Goal: Transaction & Acquisition: Download file/media

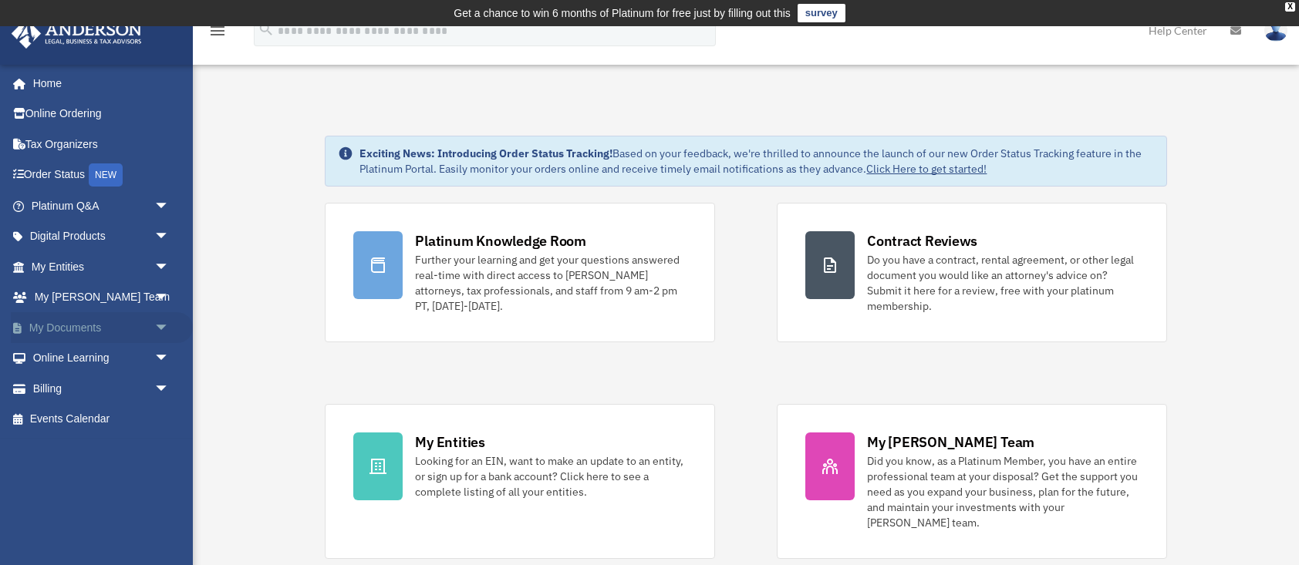
click at [168, 330] on span "arrow_drop_down" at bounding box center [169, 328] width 31 height 32
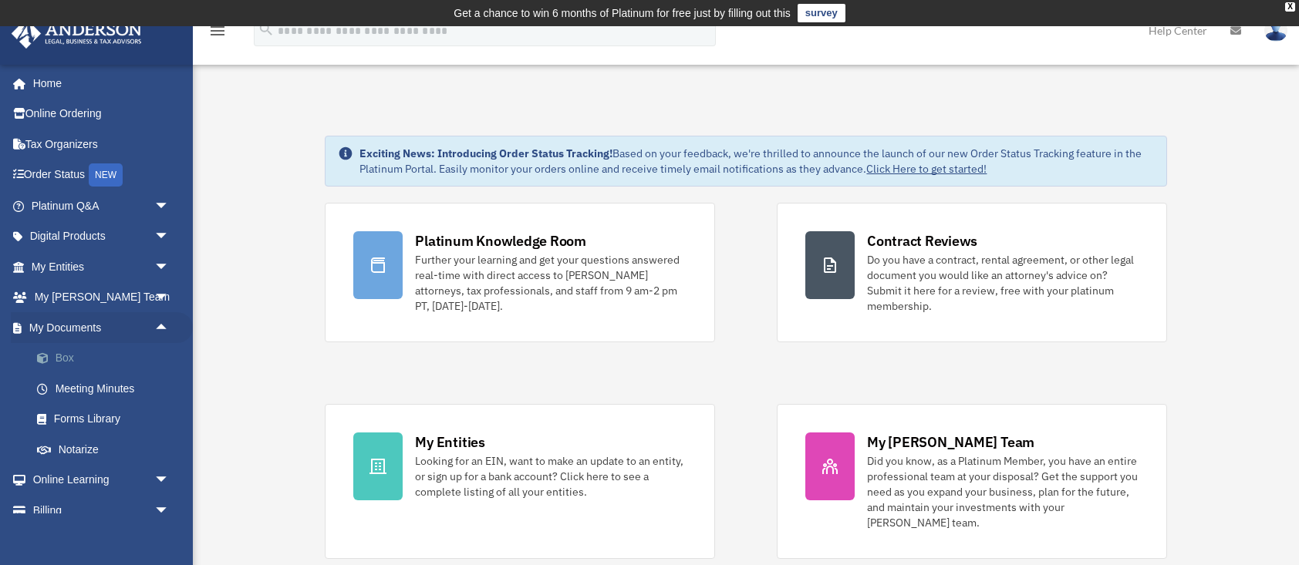
click at [91, 354] on link "Box" at bounding box center [107, 358] width 171 height 31
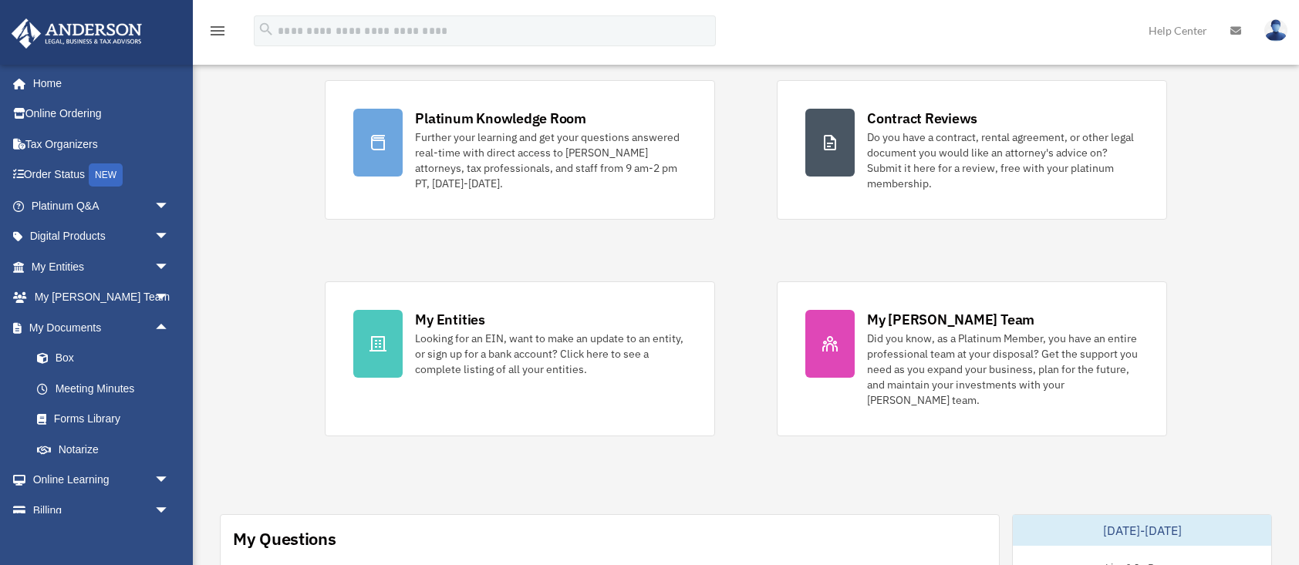
scroll to position [123, 0]
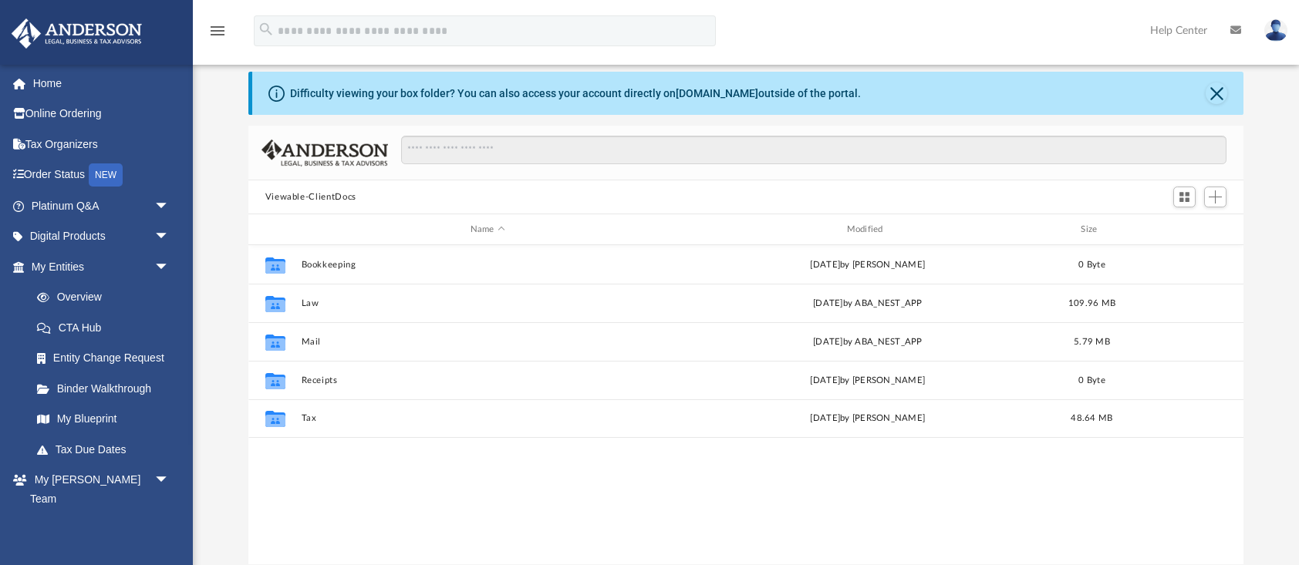
scroll to position [76, 0]
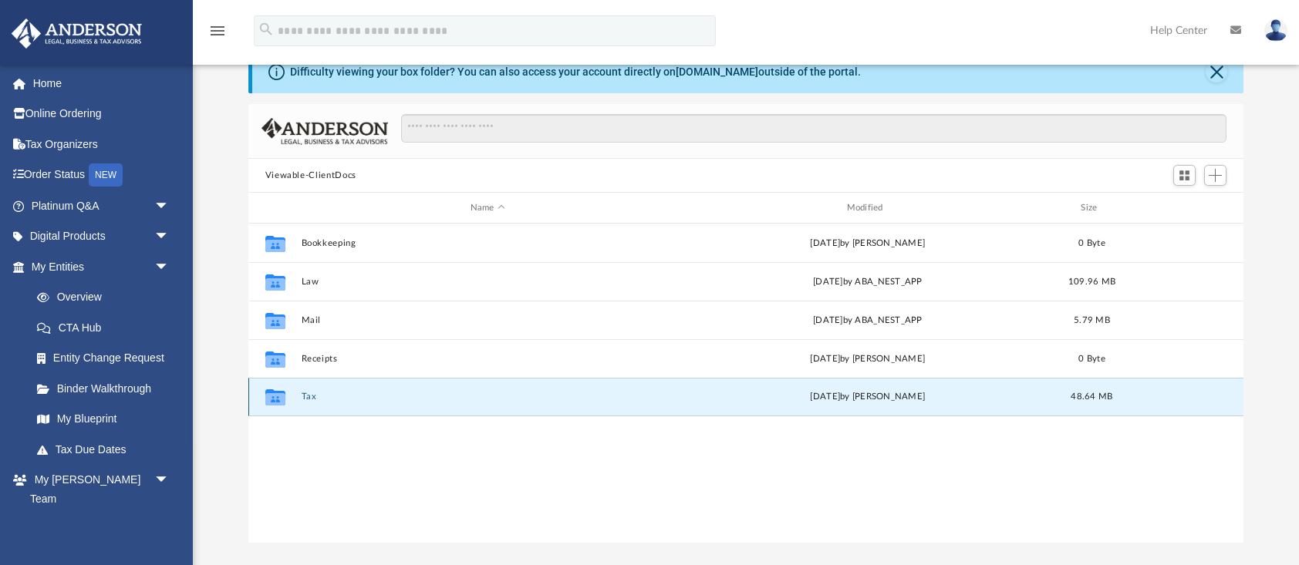
click at [309, 398] on button "Tax" at bounding box center [487, 397] width 373 height 10
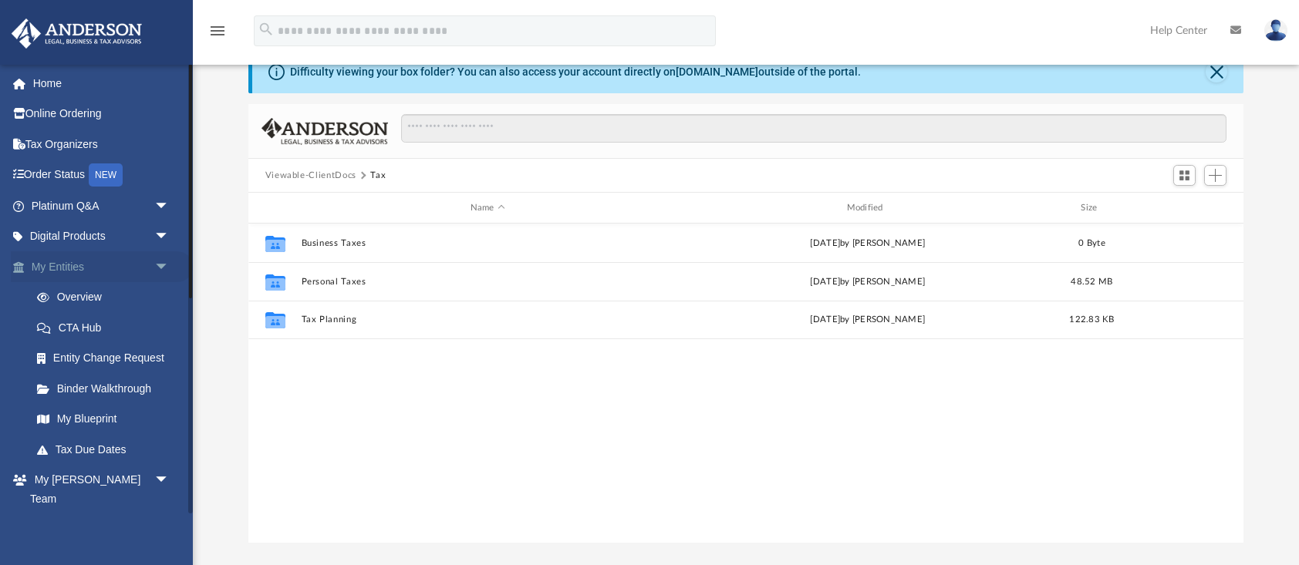
click at [67, 267] on link "My Entities arrow_drop_down" at bounding box center [102, 266] width 182 height 31
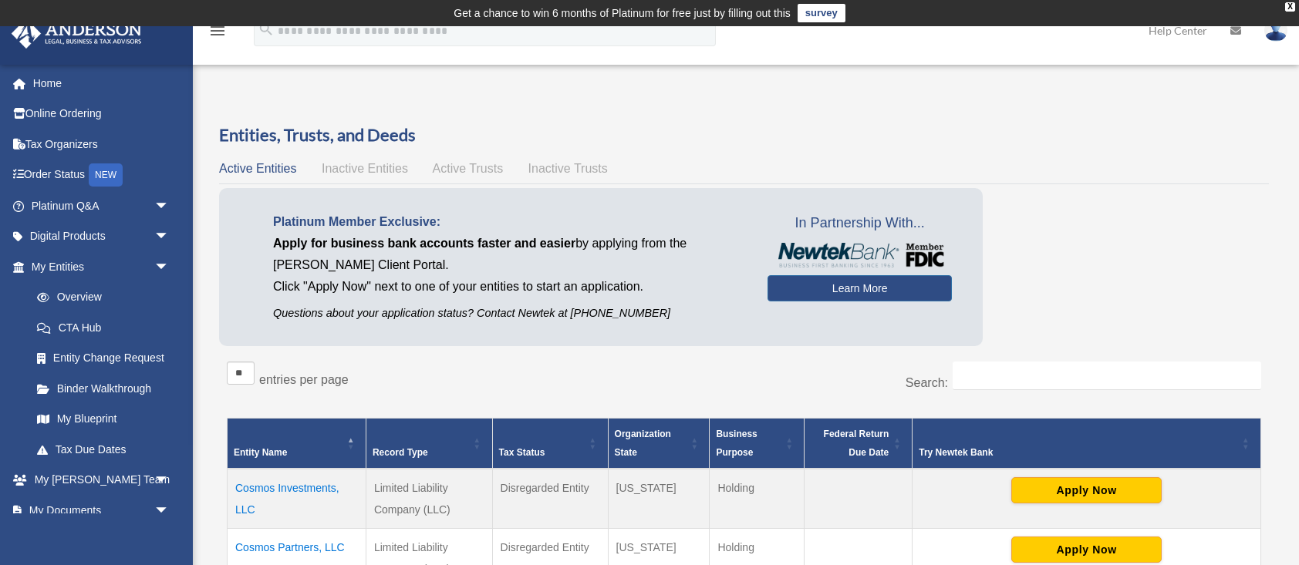
click at [366, 169] on span "Inactive Entities" at bounding box center [365, 168] width 86 height 13
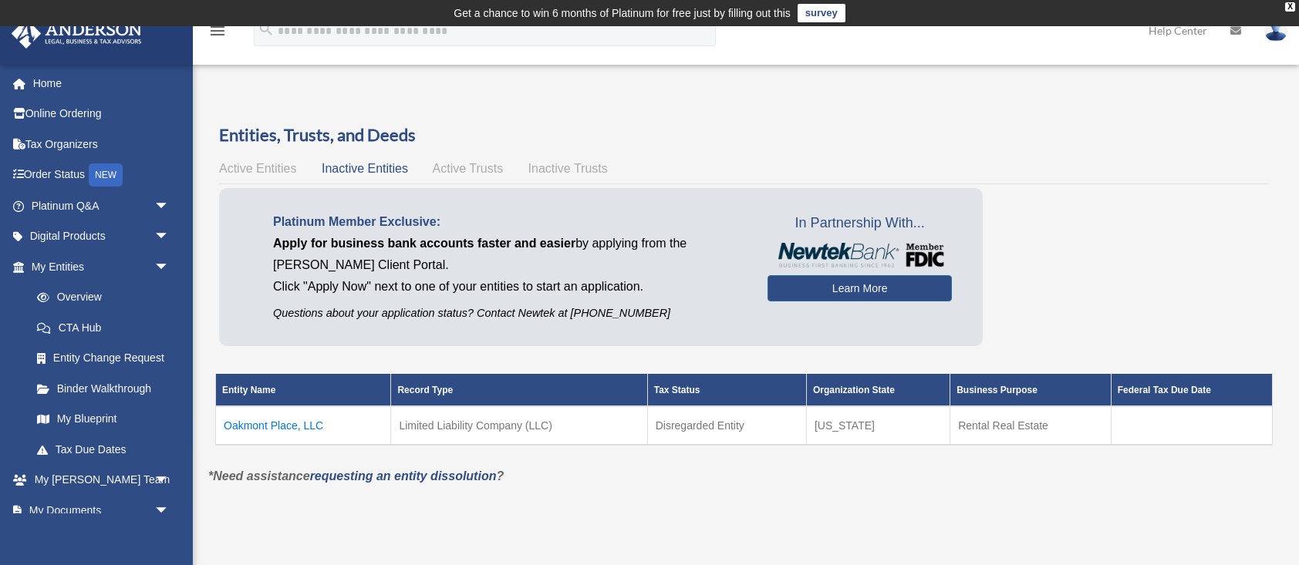
click at [476, 172] on span "Active Trusts" at bounding box center [468, 168] width 71 height 13
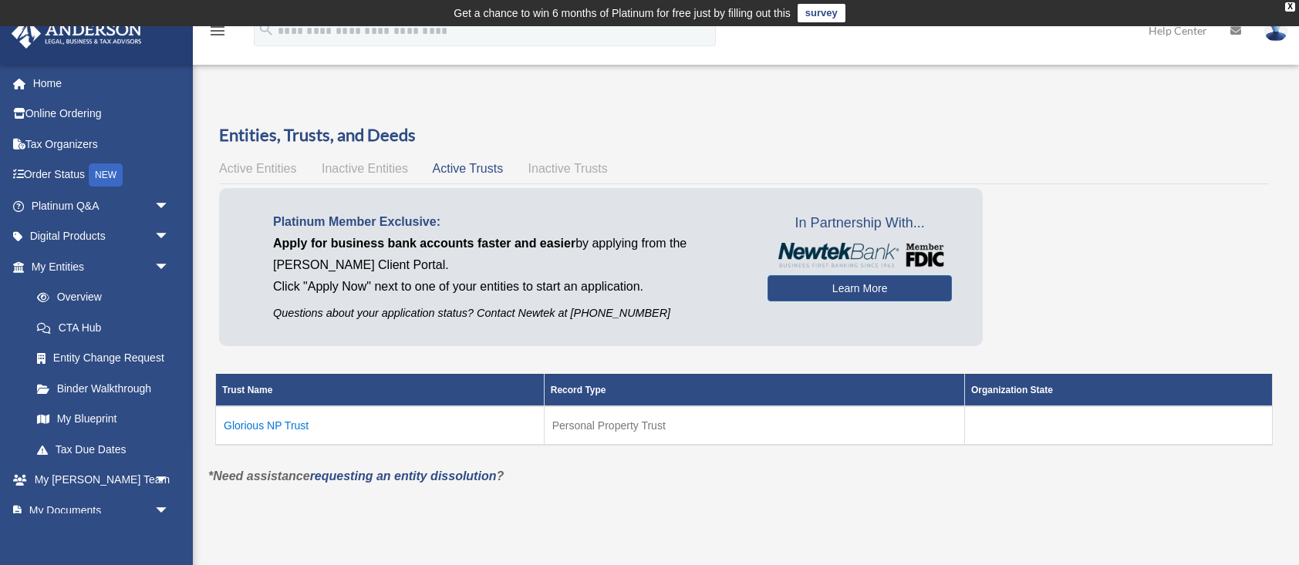
click at [585, 170] on span "Inactive Trusts" at bounding box center [567, 168] width 79 height 13
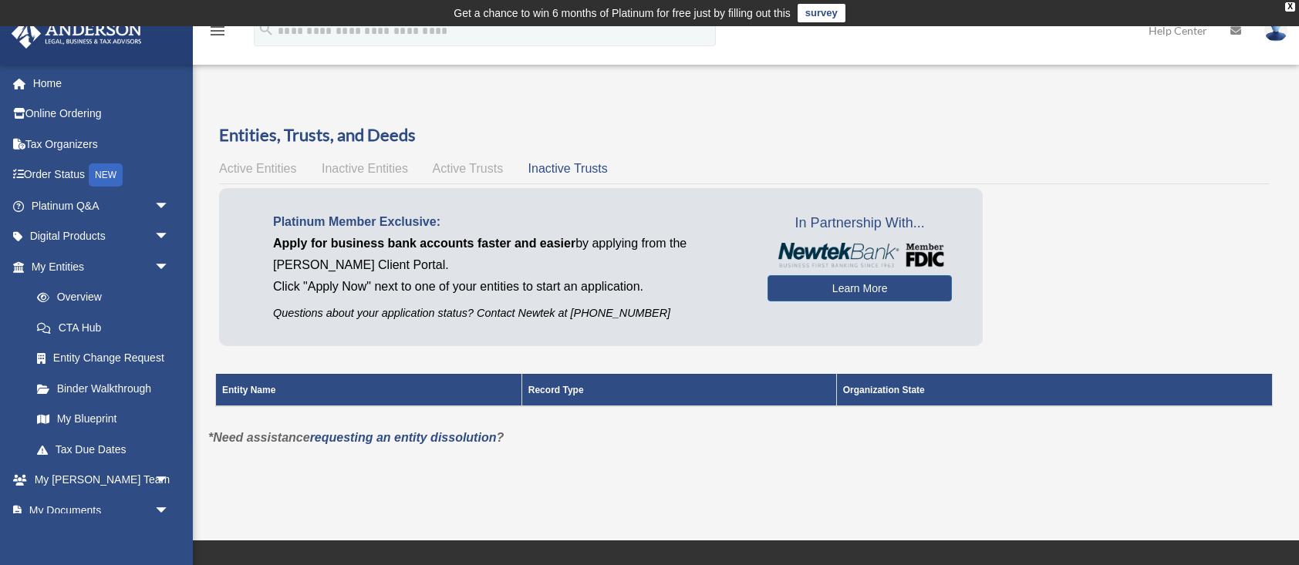
click at [466, 167] on span "Active Trusts" at bounding box center [468, 168] width 71 height 13
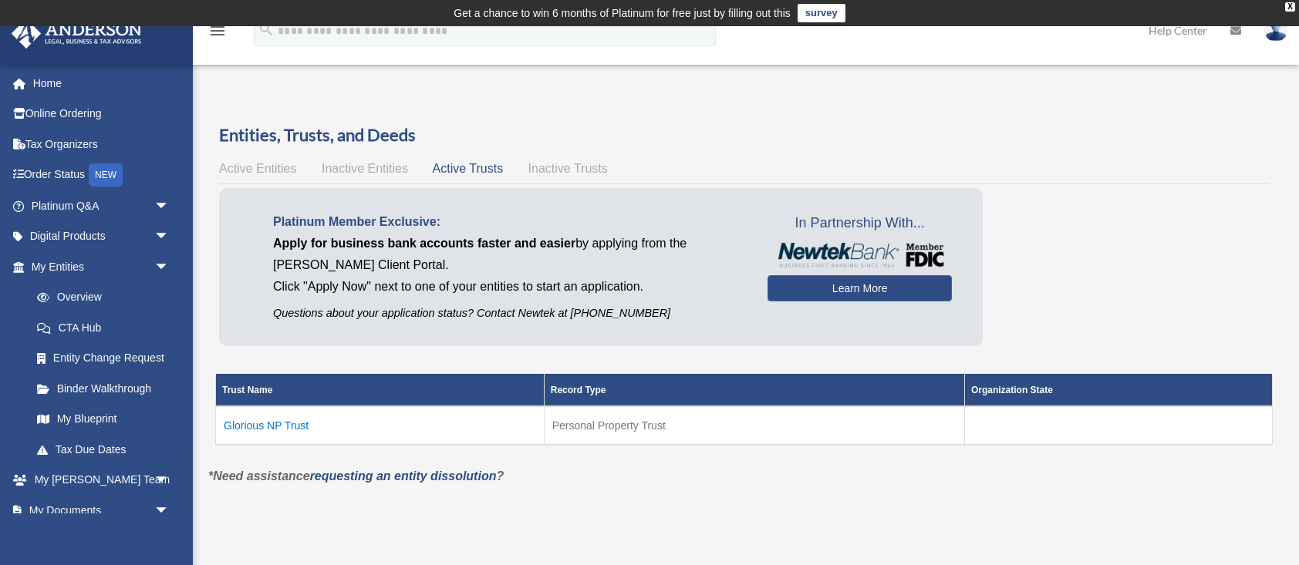
click at [348, 175] on span "Inactive Entities" at bounding box center [365, 168] width 86 height 13
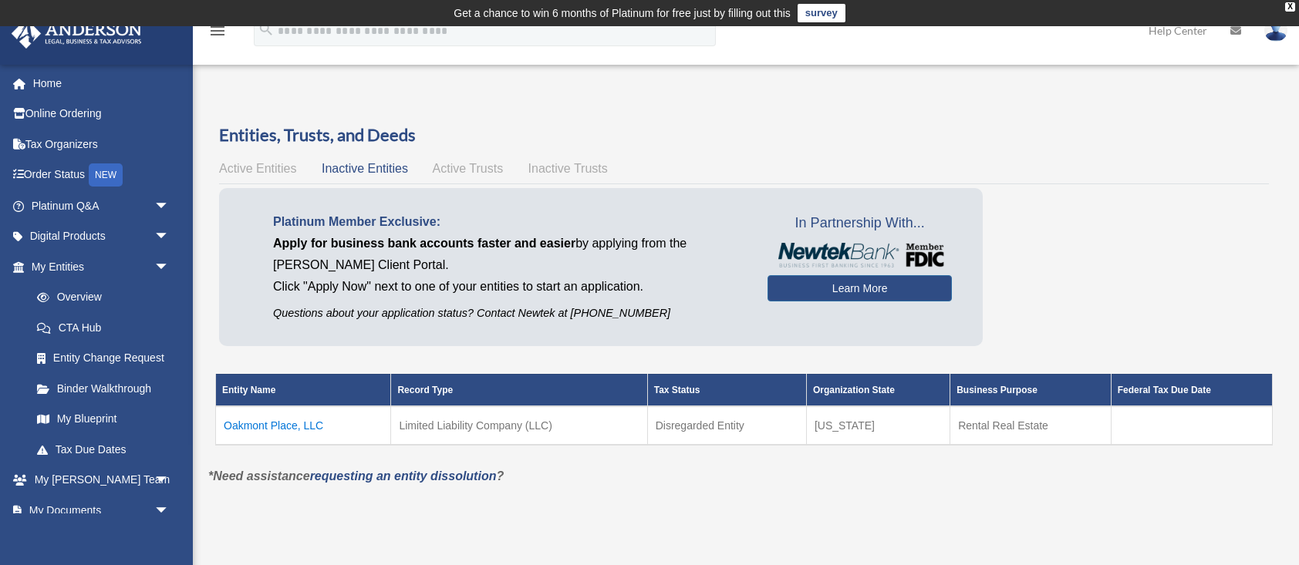
click at [267, 174] on span "Active Entities" at bounding box center [257, 168] width 77 height 13
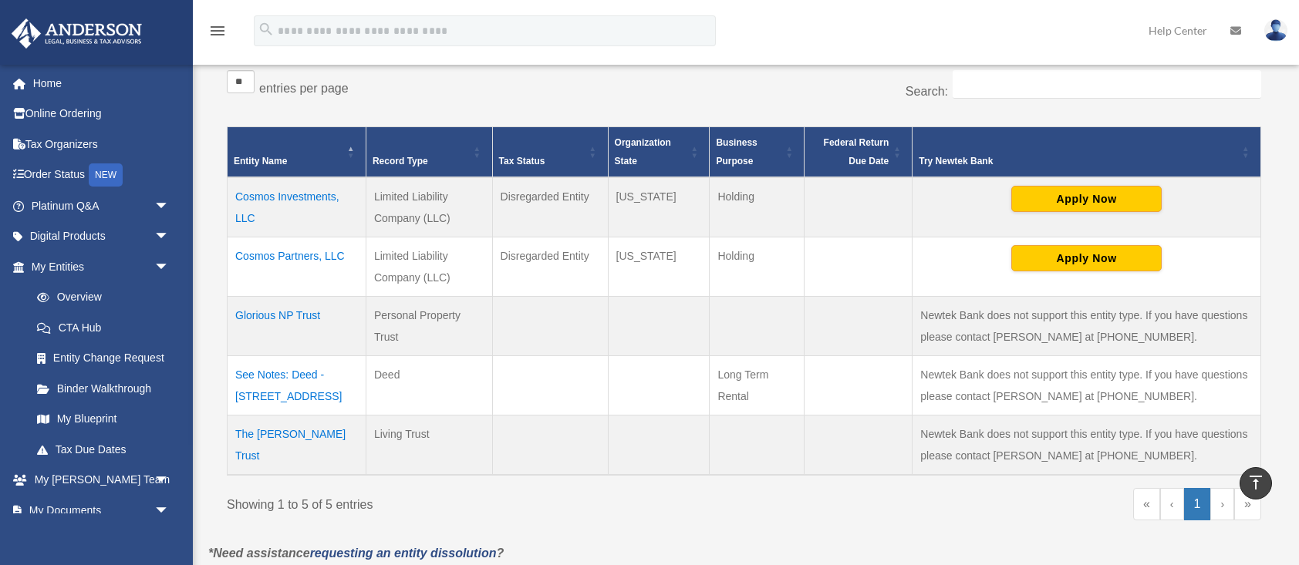
scroll to position [306, 0]
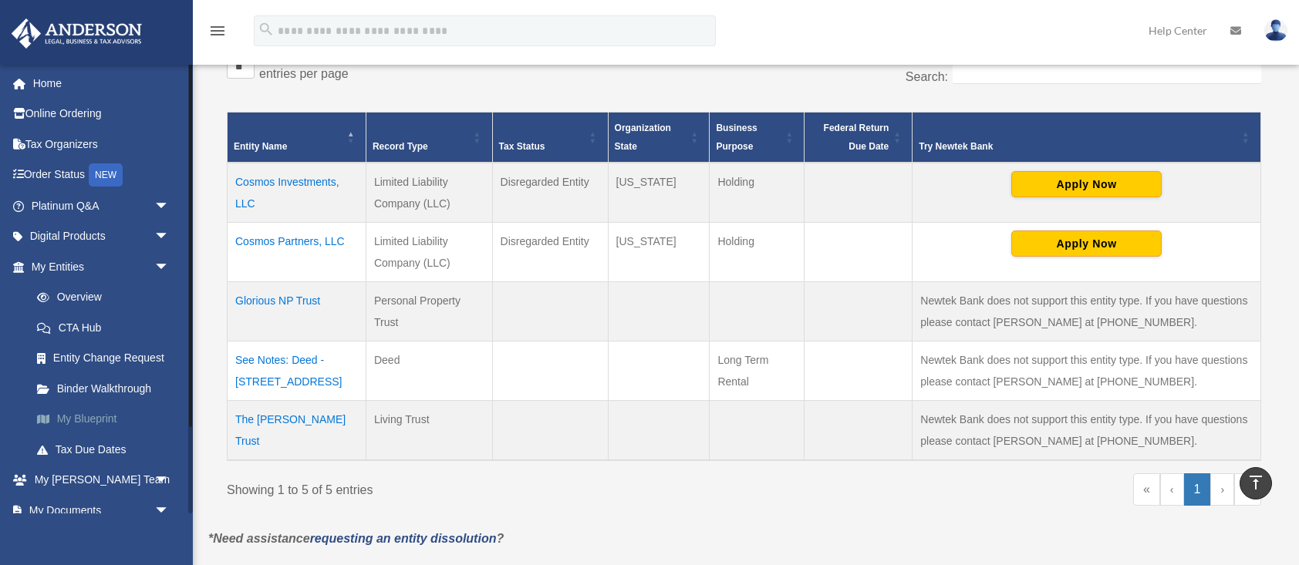
click at [76, 416] on link "My Blueprint" at bounding box center [107, 419] width 171 height 31
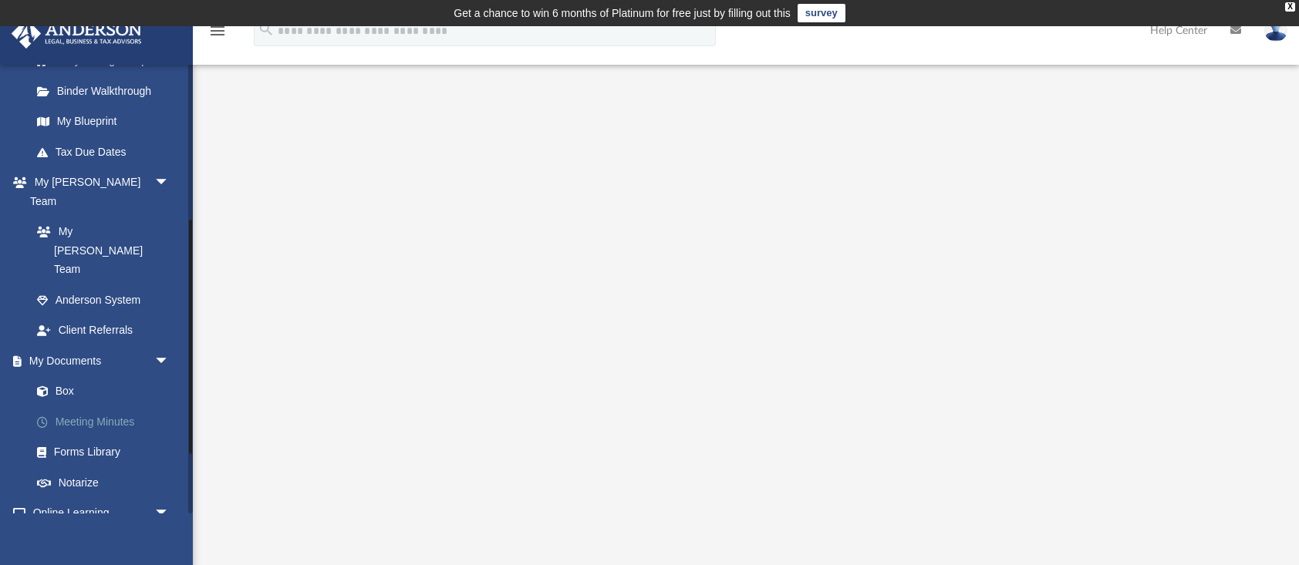
scroll to position [299, 0]
click at [63, 376] on link "Box" at bounding box center [107, 391] width 171 height 31
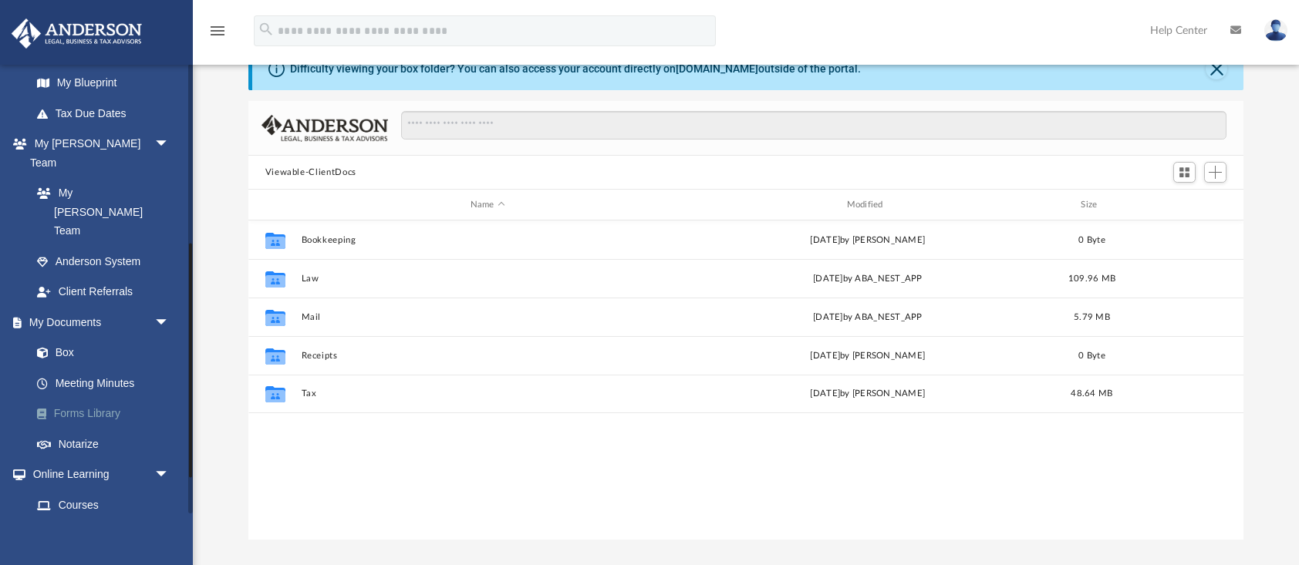
scroll to position [335, 0]
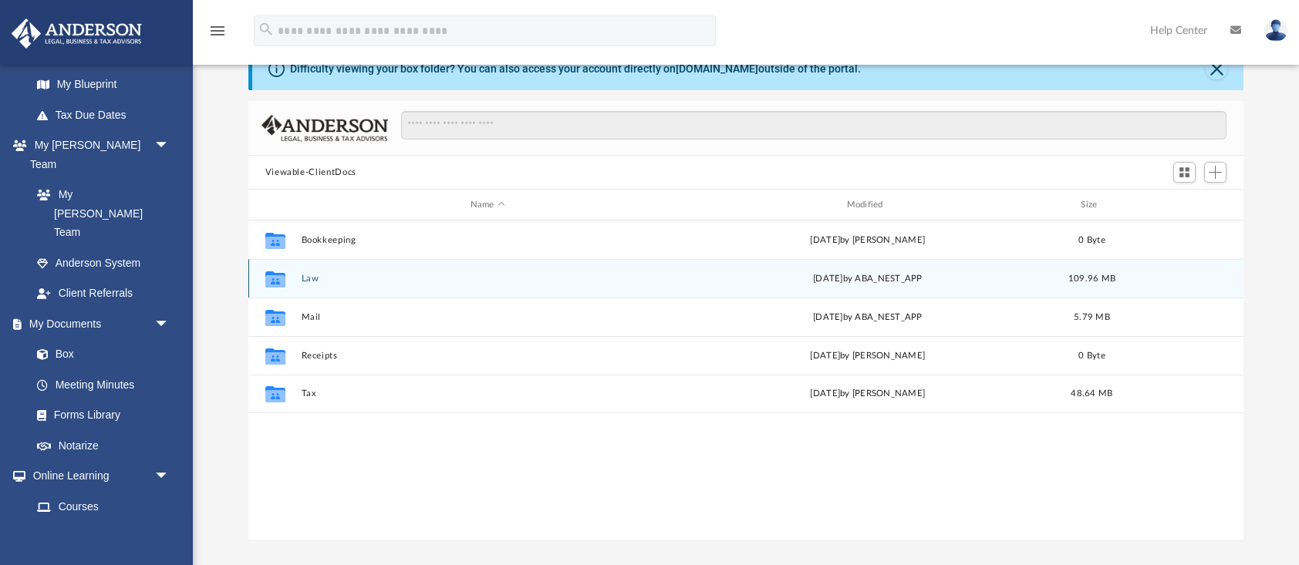
click at [309, 276] on button "Law" at bounding box center [487, 279] width 373 height 10
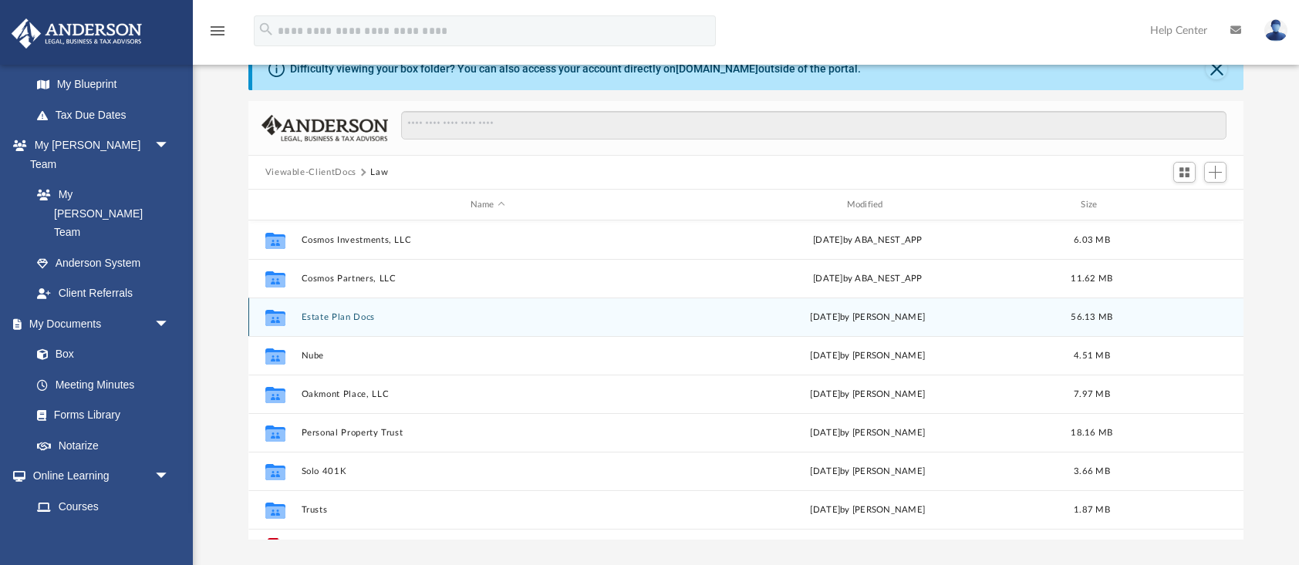
click at [323, 318] on button "Estate Plan Docs" at bounding box center [487, 317] width 373 height 10
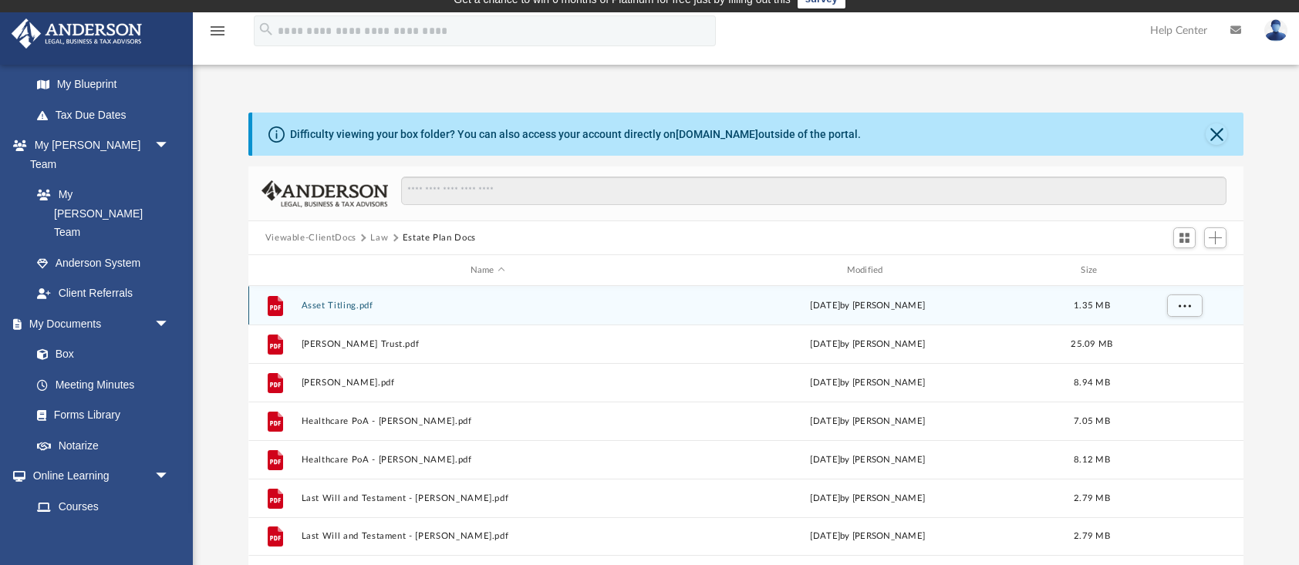
scroll to position [0, 0]
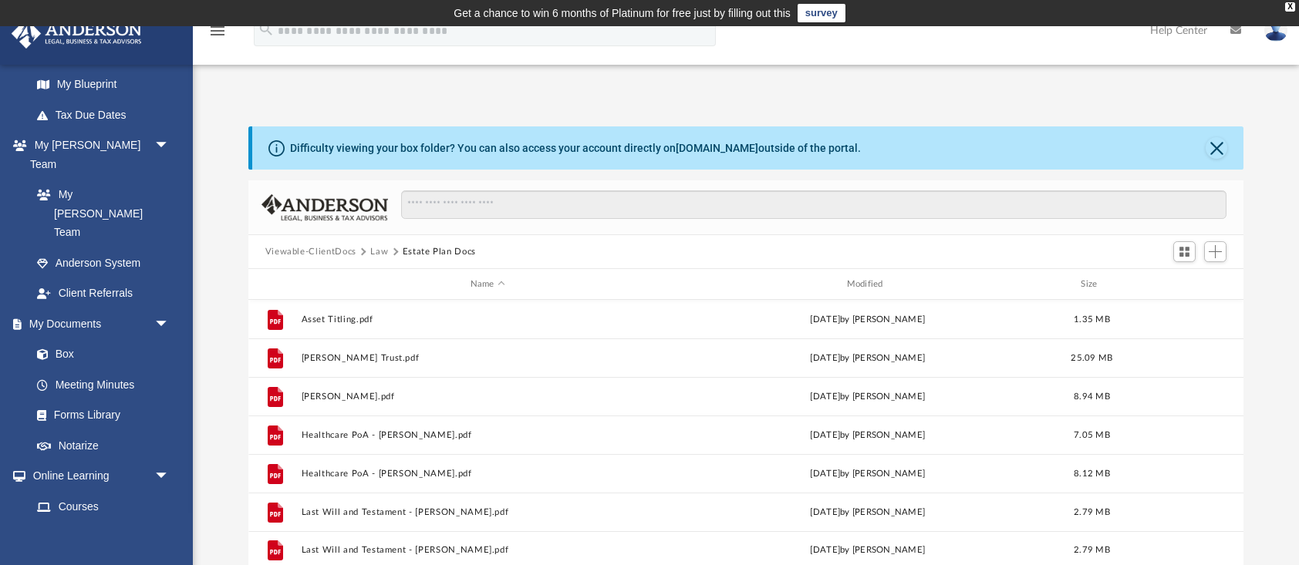
click at [378, 251] on button "Law" at bounding box center [379, 252] width 18 height 14
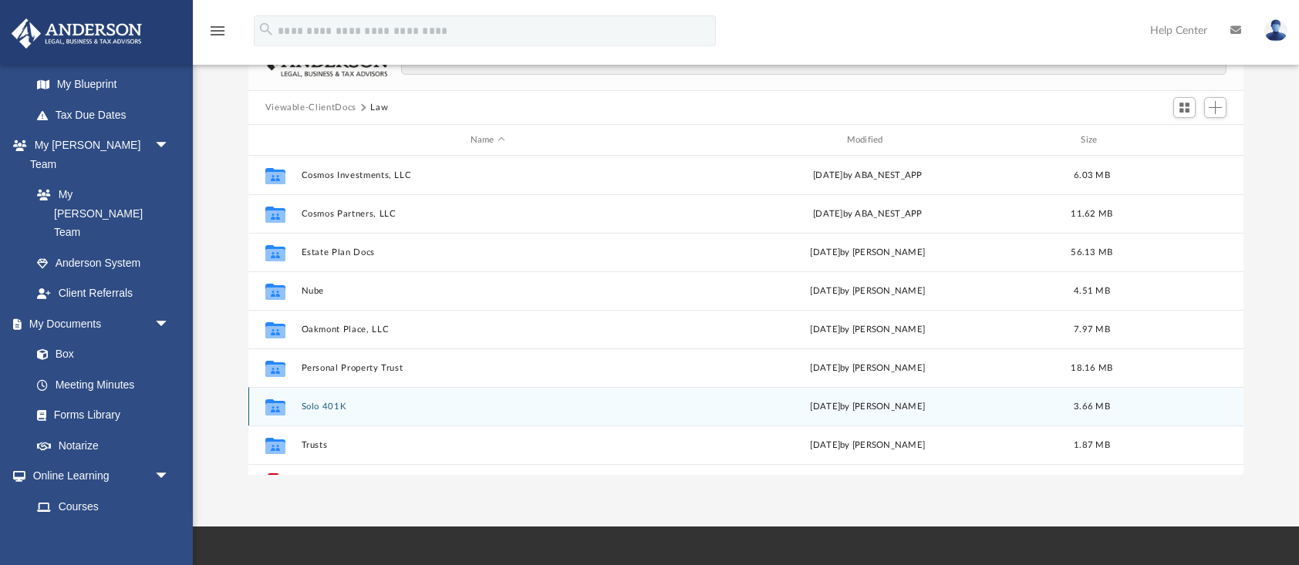
scroll to position [1, 0]
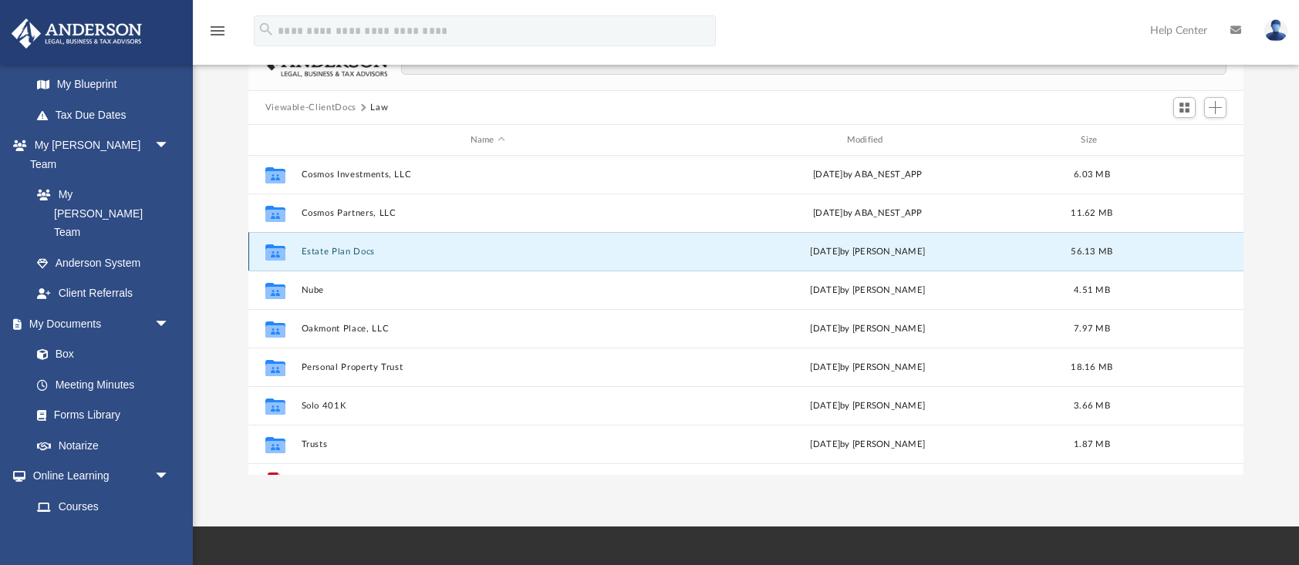
click at [347, 255] on button "Estate Plan Docs" at bounding box center [487, 252] width 373 height 10
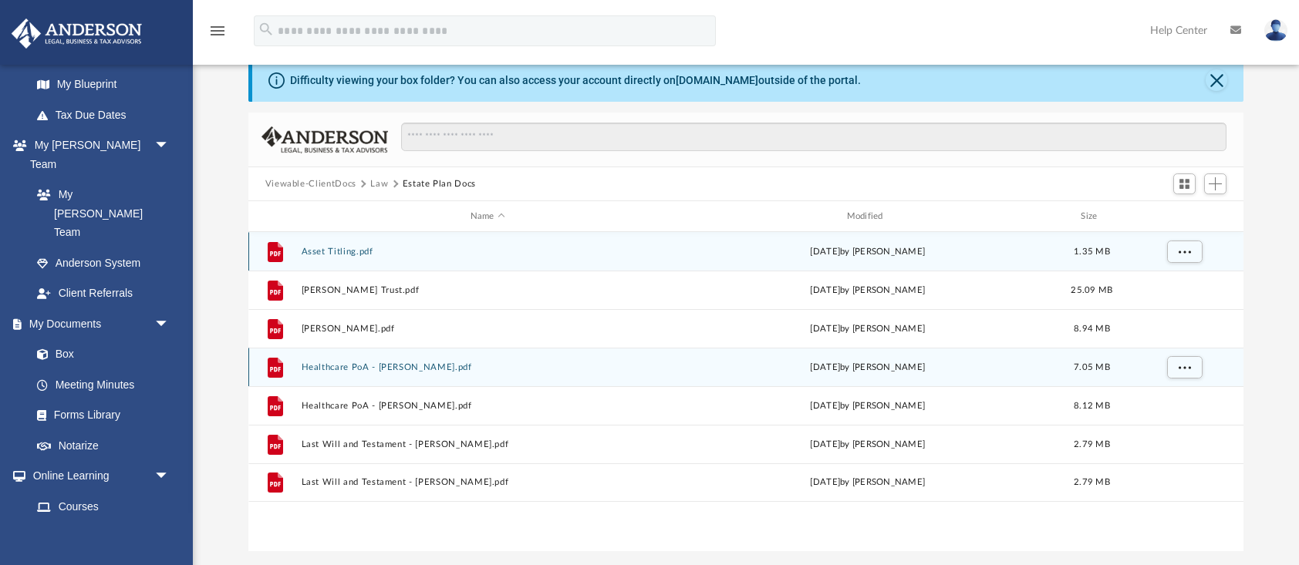
scroll to position [63, 0]
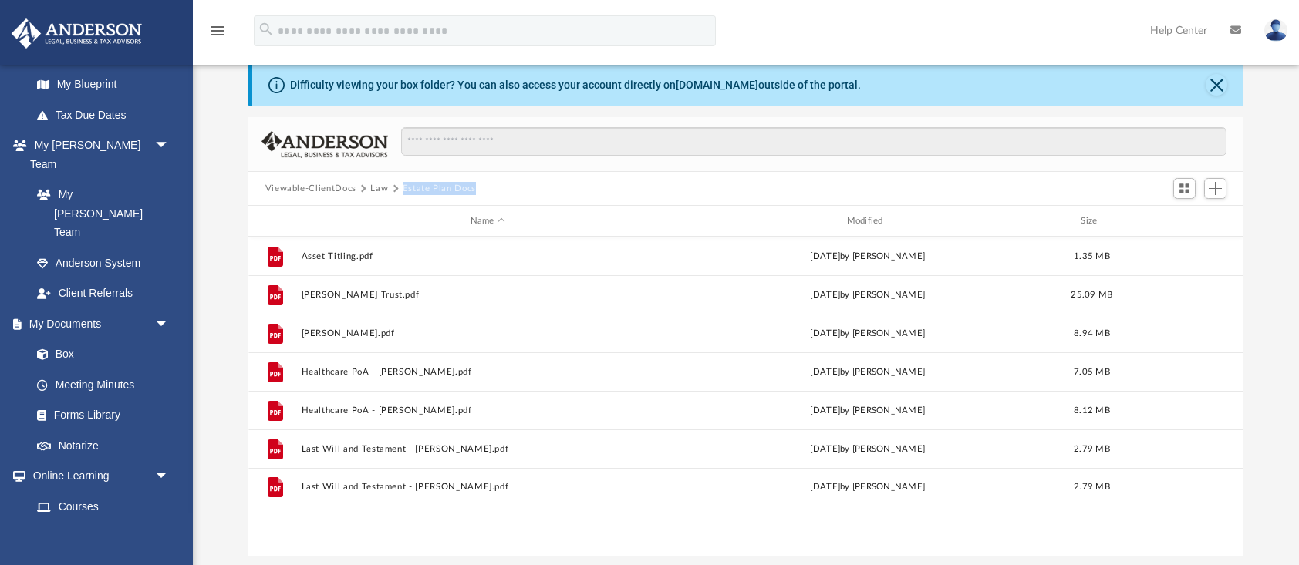
drag, startPoint x: 486, startPoint y: 191, endPoint x: 401, endPoint y: 194, distance: 84.9
click at [401, 194] on div "Viewable-ClientDocs Law Estate Plan Docs" at bounding box center [746, 189] width 996 height 34
copy button "Estate Plan Docs"
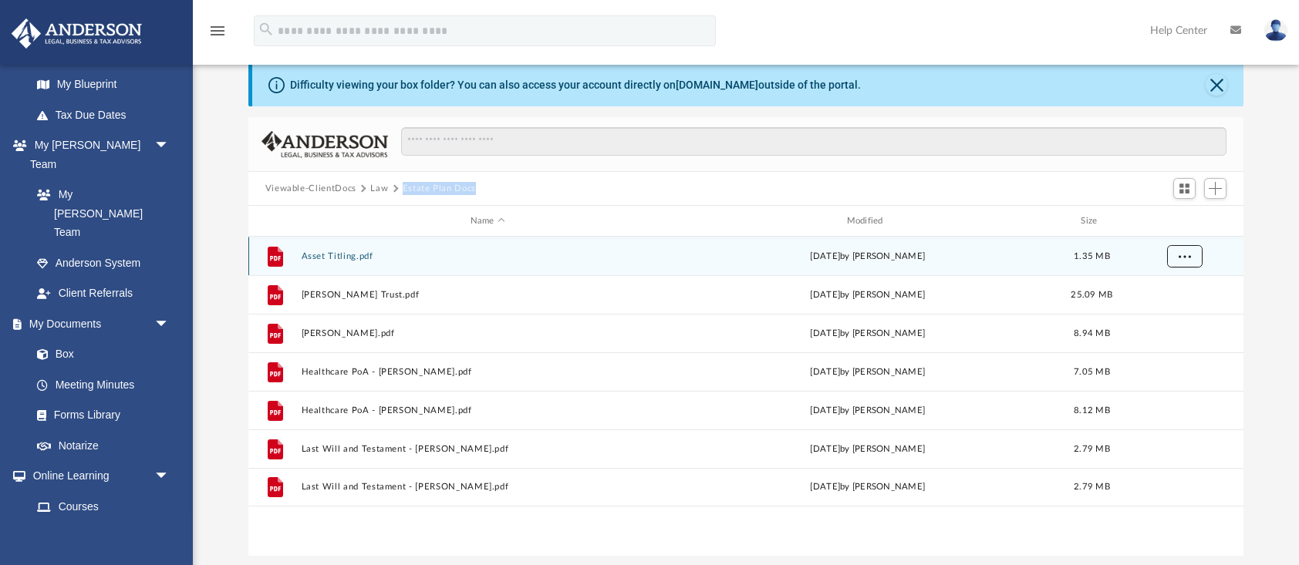
click at [1185, 251] on span "More options" at bounding box center [1184, 255] width 12 height 8
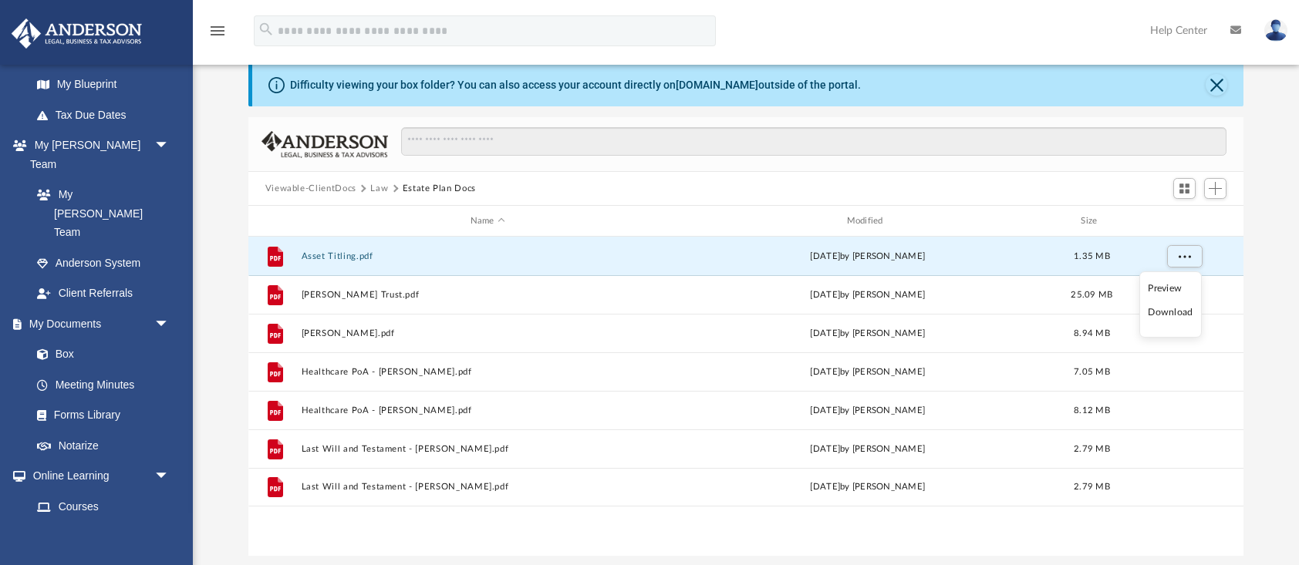
click at [1174, 315] on li "Download" at bounding box center [1170, 313] width 45 height 16
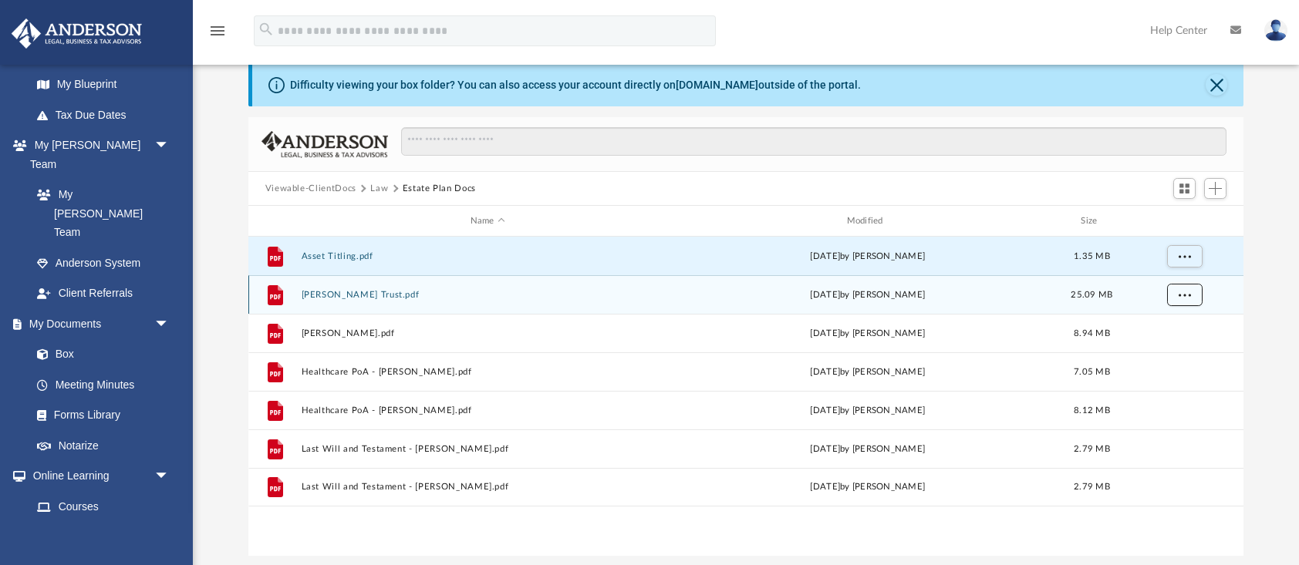
click at [1176, 293] on button "More options" at bounding box center [1183, 295] width 35 height 23
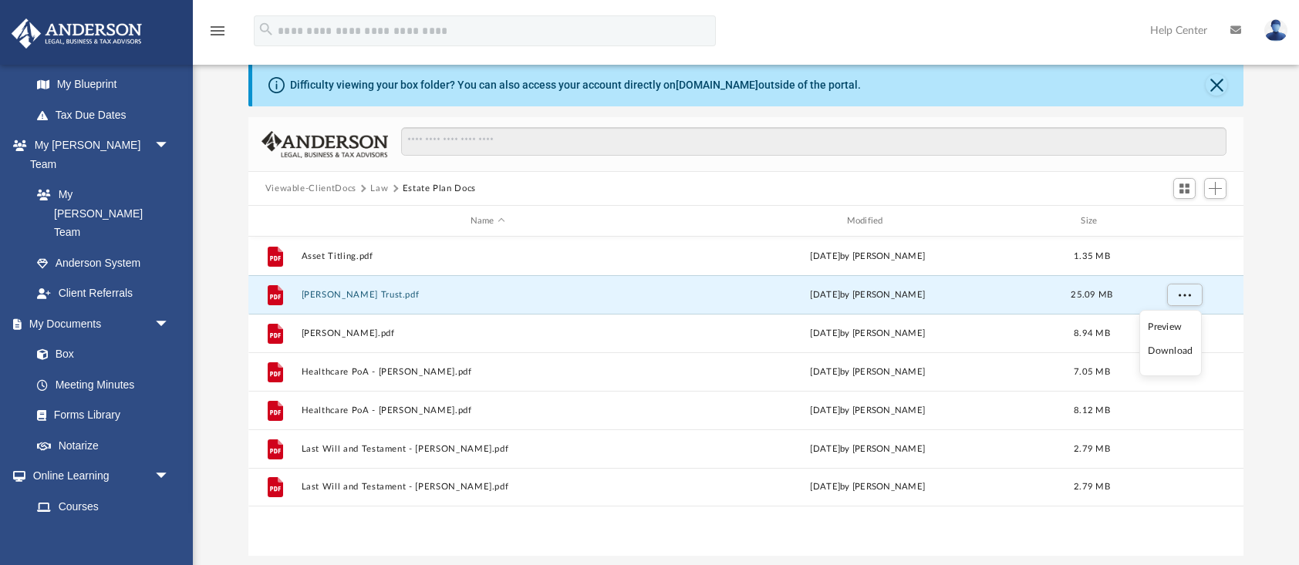
click at [1182, 349] on li "Download" at bounding box center [1170, 351] width 45 height 16
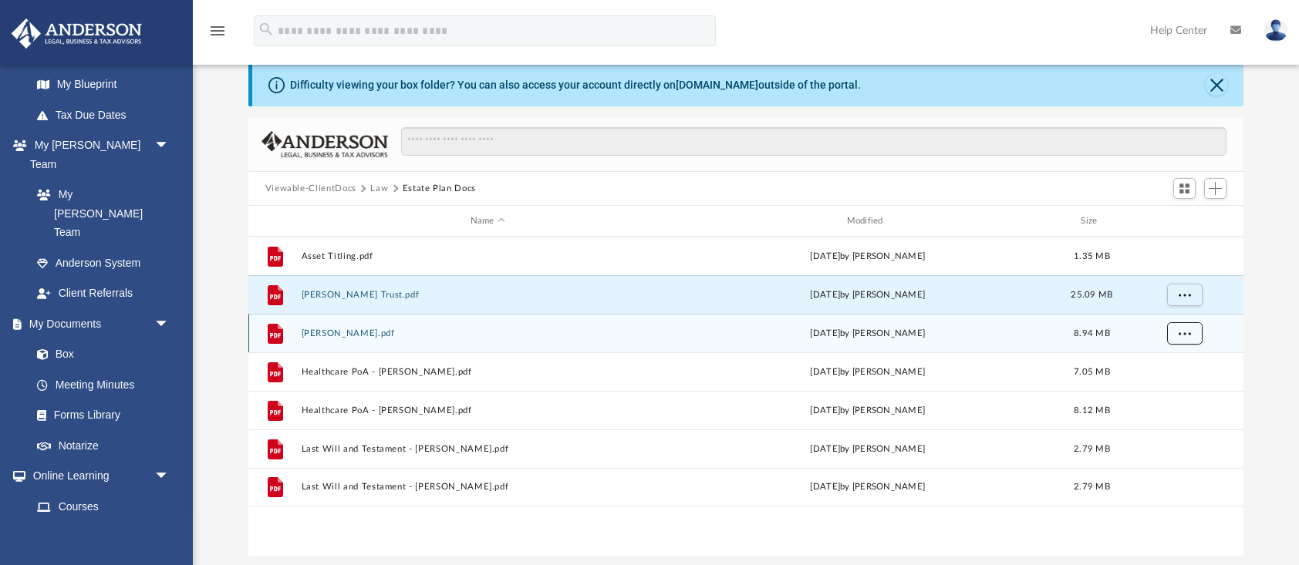
click at [1188, 330] on span "More options" at bounding box center [1184, 333] width 12 height 8
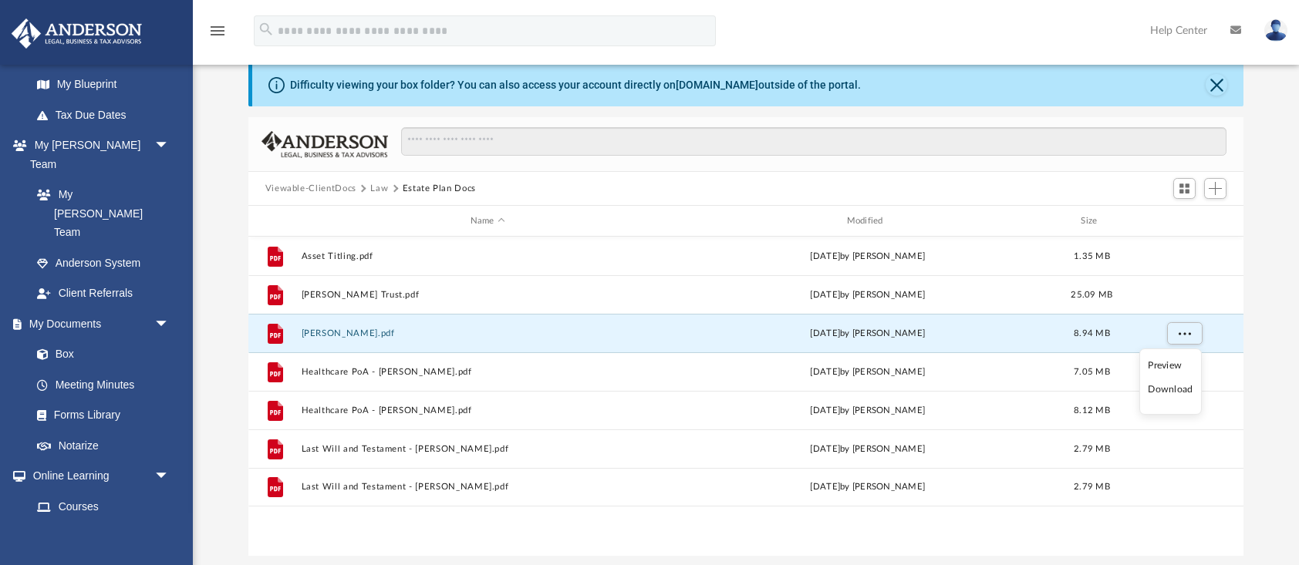
click at [1184, 397] on li "Download" at bounding box center [1170, 390] width 45 height 16
click at [1181, 337] on span "More options" at bounding box center [1184, 333] width 12 height 8
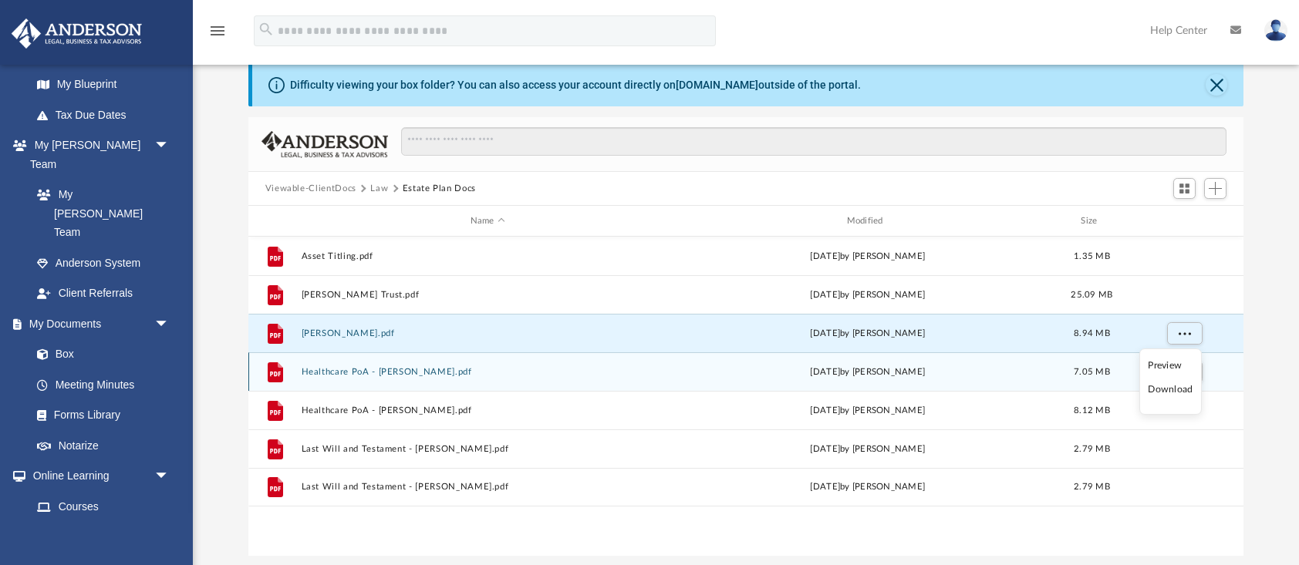
click at [1112, 374] on div "7.05 MB" at bounding box center [1092, 373] width 62 height 14
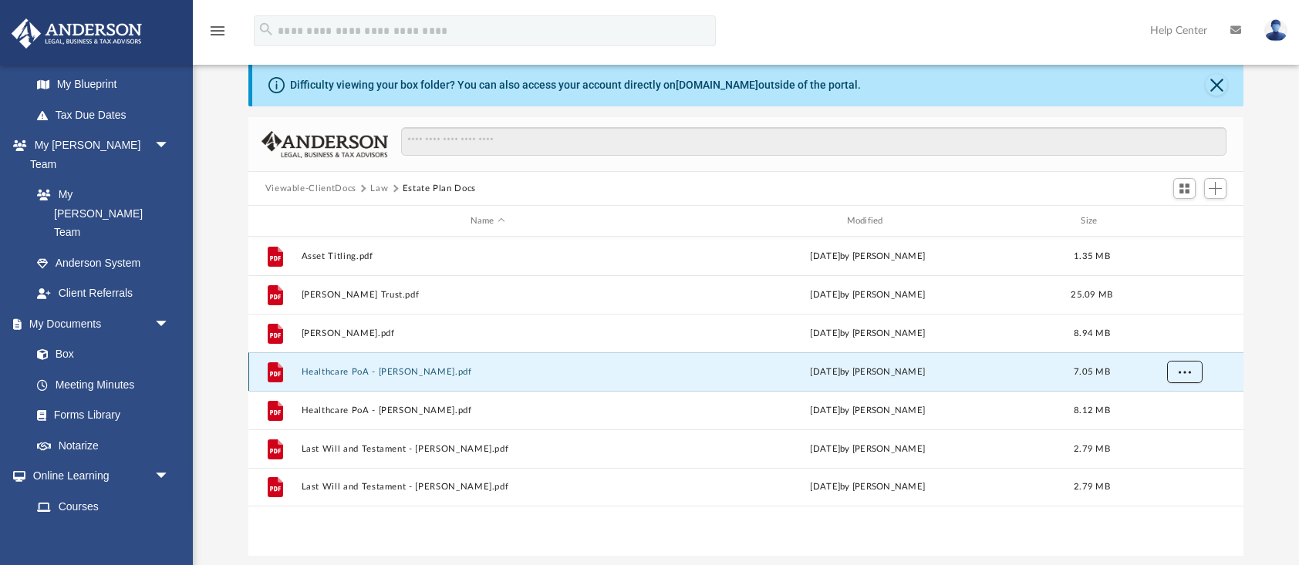
click at [1193, 372] on button "More options" at bounding box center [1183, 372] width 35 height 23
click at [1171, 430] on li "Download" at bounding box center [1170, 428] width 45 height 16
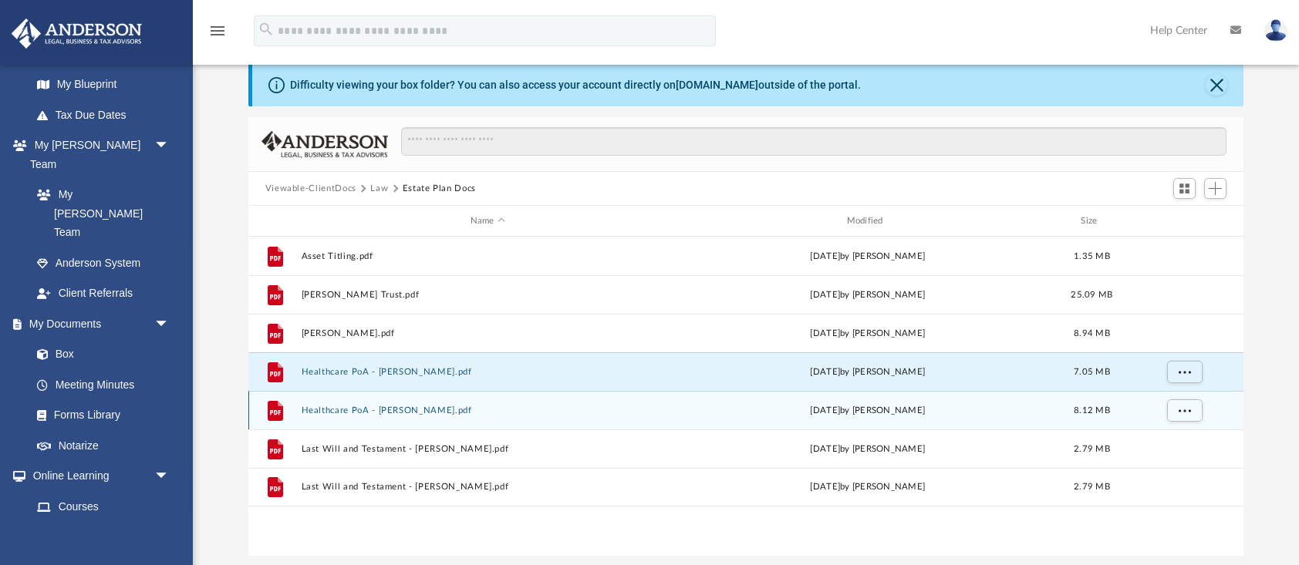
click at [997, 414] on div "[DATE] by [PERSON_NAME]" at bounding box center [867, 411] width 373 height 14
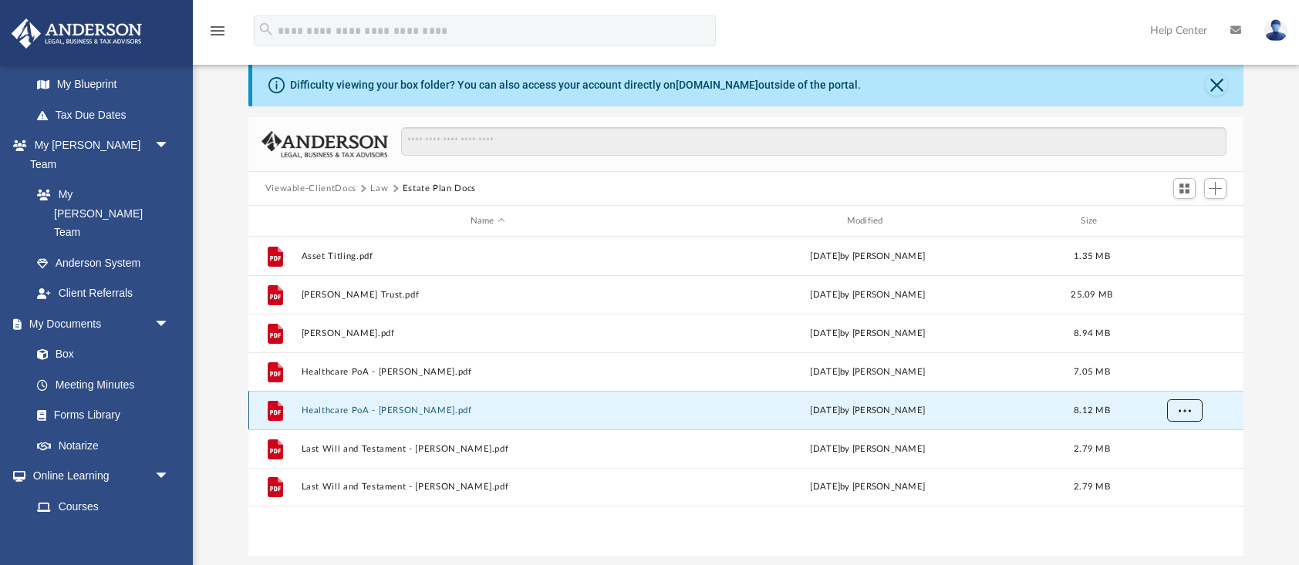
click at [1199, 407] on button "More options" at bounding box center [1183, 411] width 35 height 23
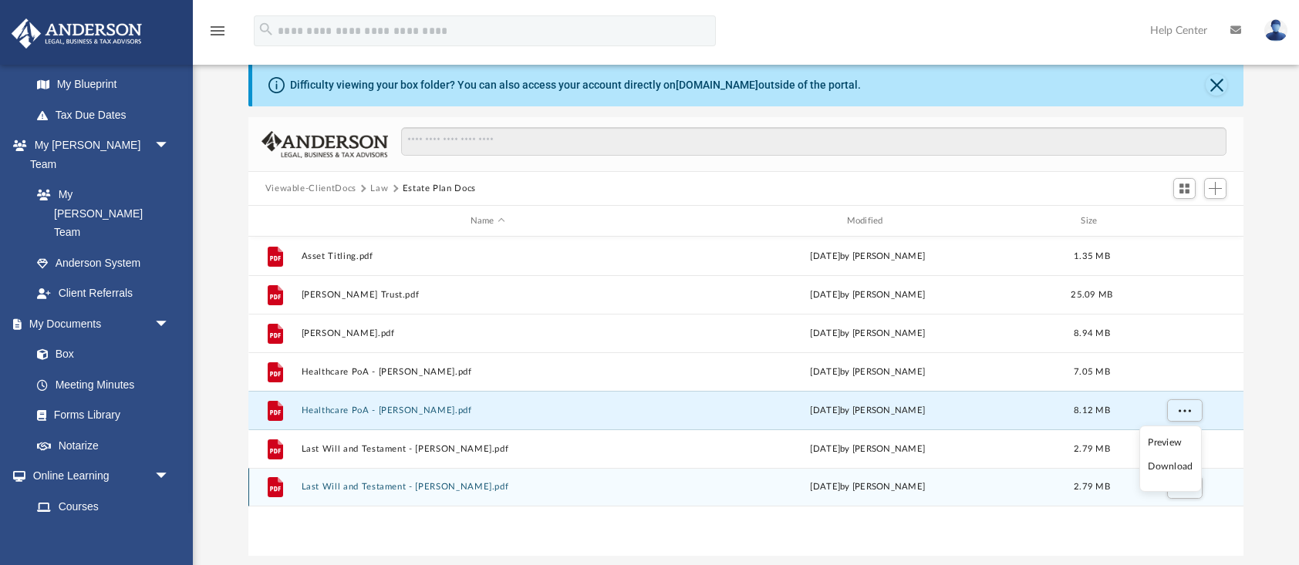
click at [1181, 467] on li "Download" at bounding box center [1170, 467] width 45 height 16
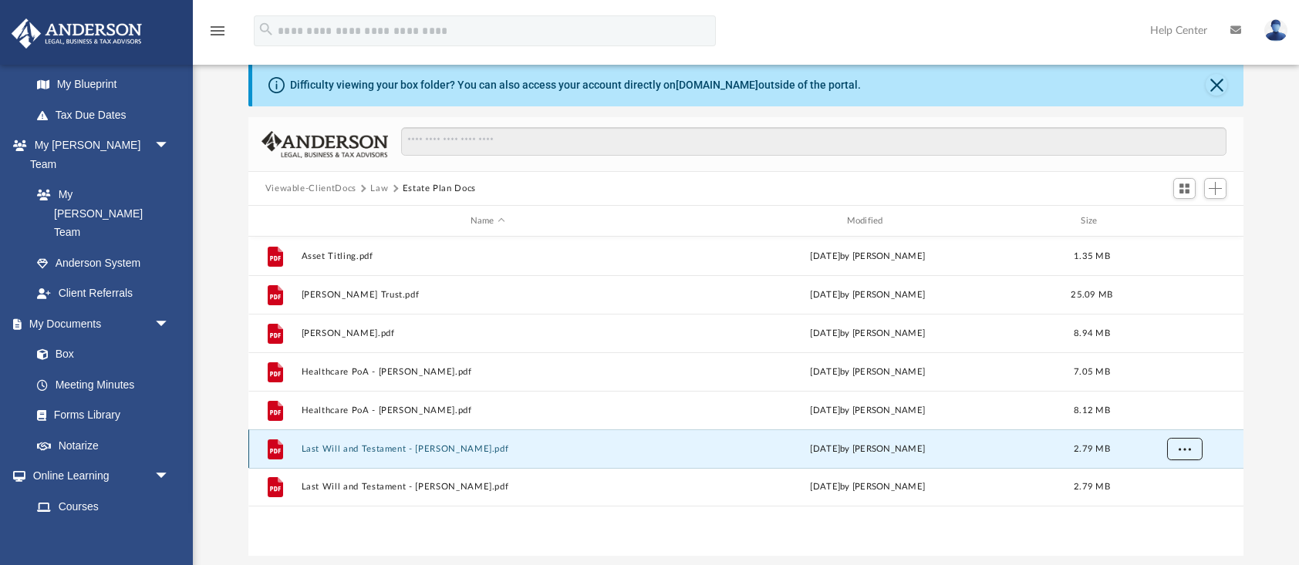
click at [1184, 449] on span "More options" at bounding box center [1184, 448] width 12 height 8
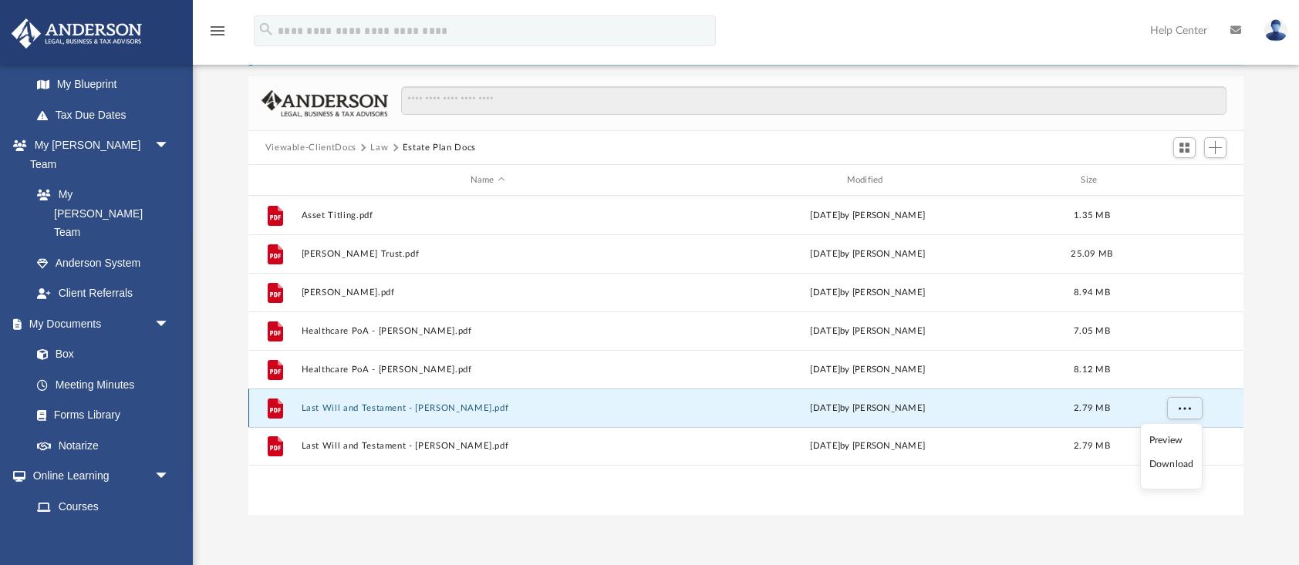
scroll to position [190, 0]
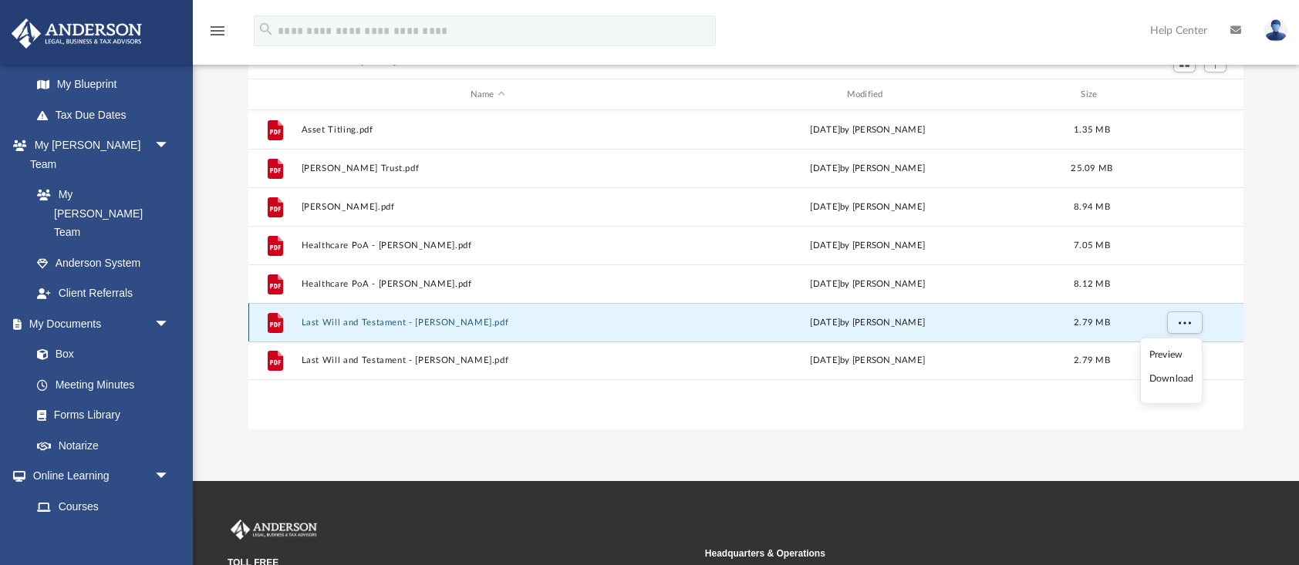
click at [886, 329] on div "[DATE] by [PERSON_NAME]" at bounding box center [867, 323] width 373 height 14
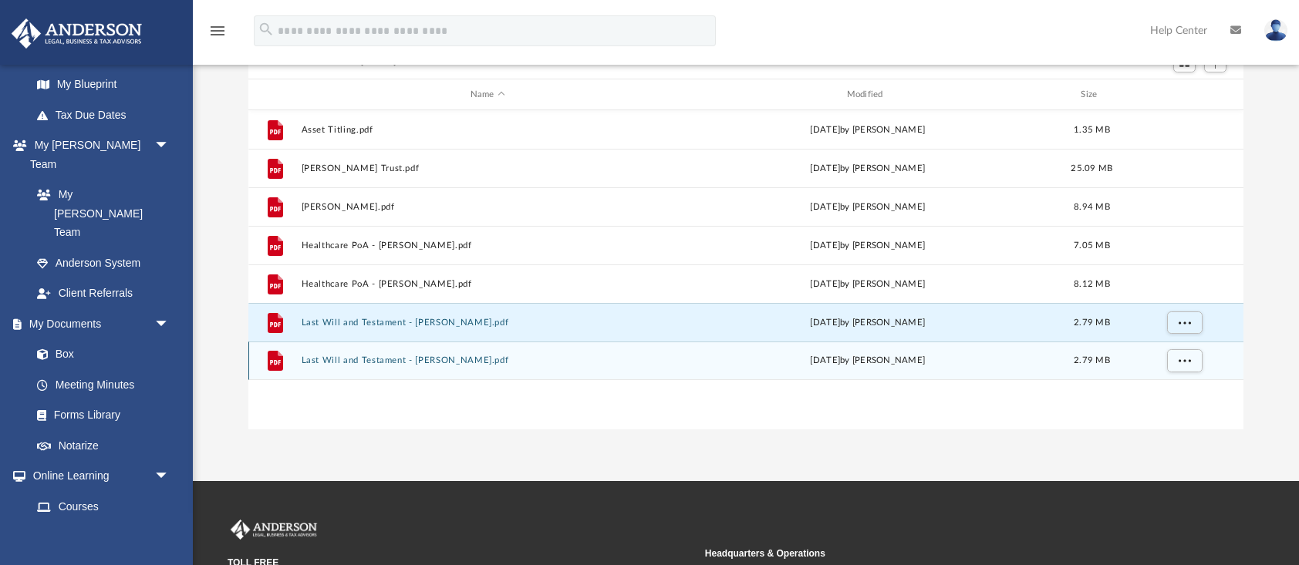
click at [883, 356] on div "[DATE] by [PERSON_NAME]" at bounding box center [867, 361] width 373 height 14
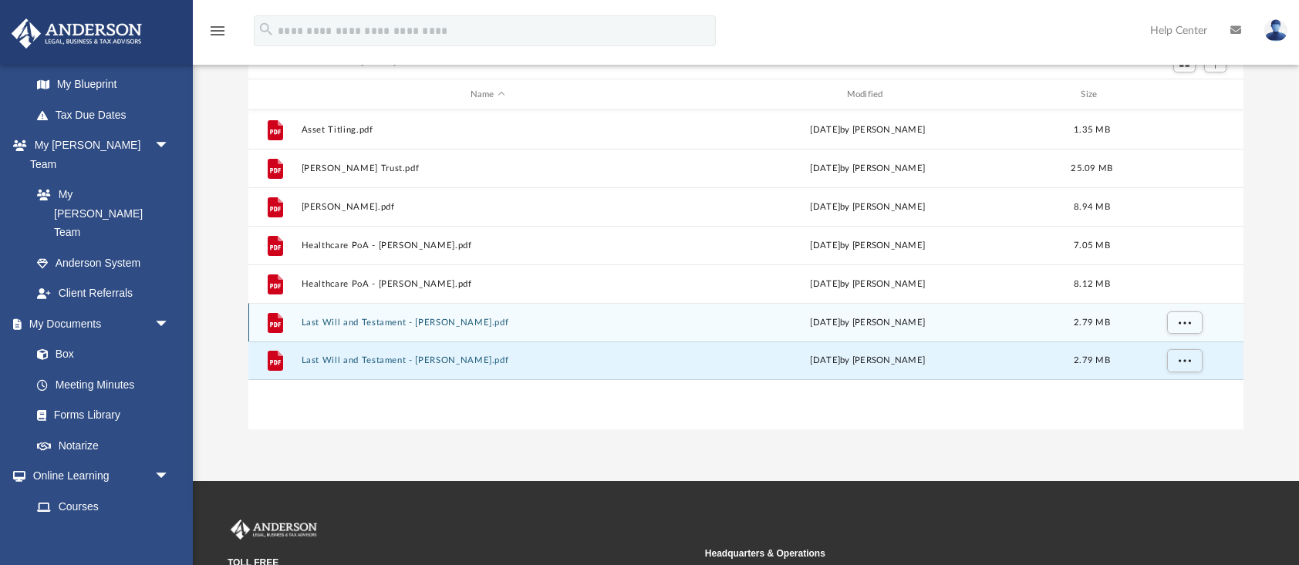
click at [882, 327] on div "[DATE] by [PERSON_NAME]" at bounding box center [867, 323] width 373 height 14
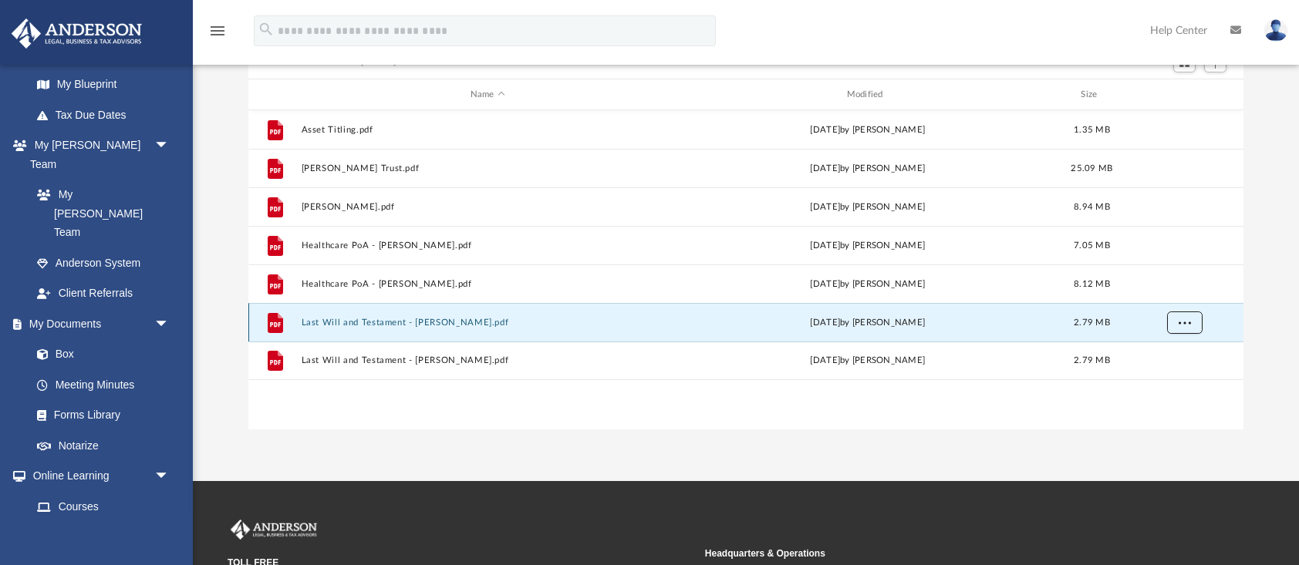
click at [1196, 322] on button "More options" at bounding box center [1183, 323] width 35 height 23
click at [1166, 380] on li "Download" at bounding box center [1170, 379] width 45 height 16
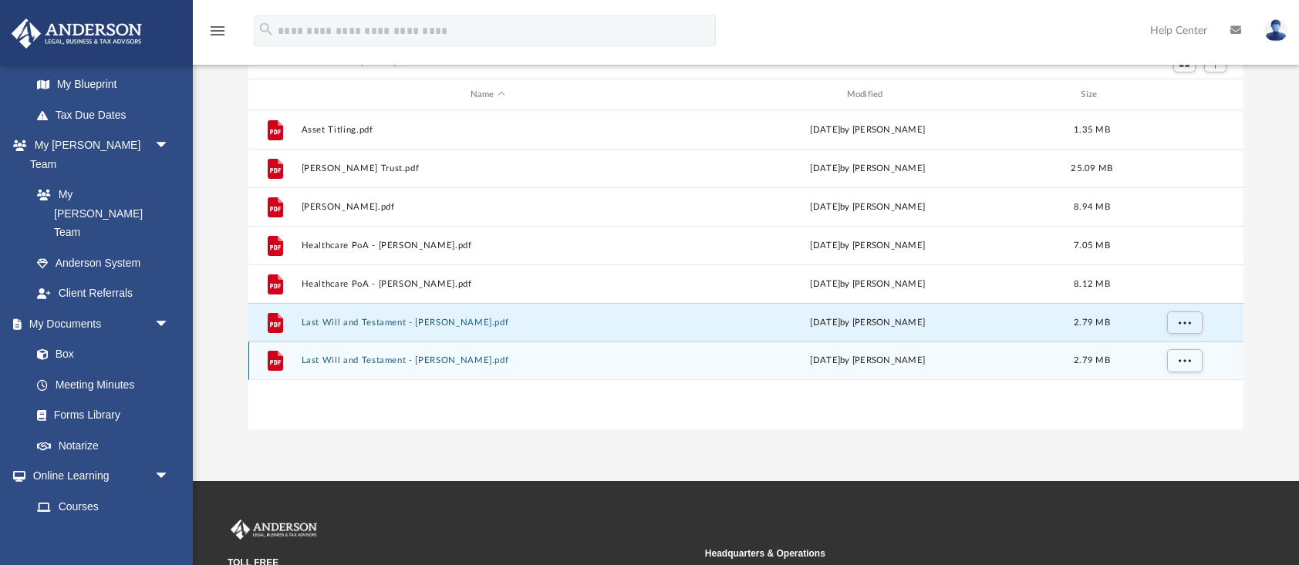
click at [945, 360] on div "[DATE] by [PERSON_NAME]" at bounding box center [867, 361] width 373 height 14
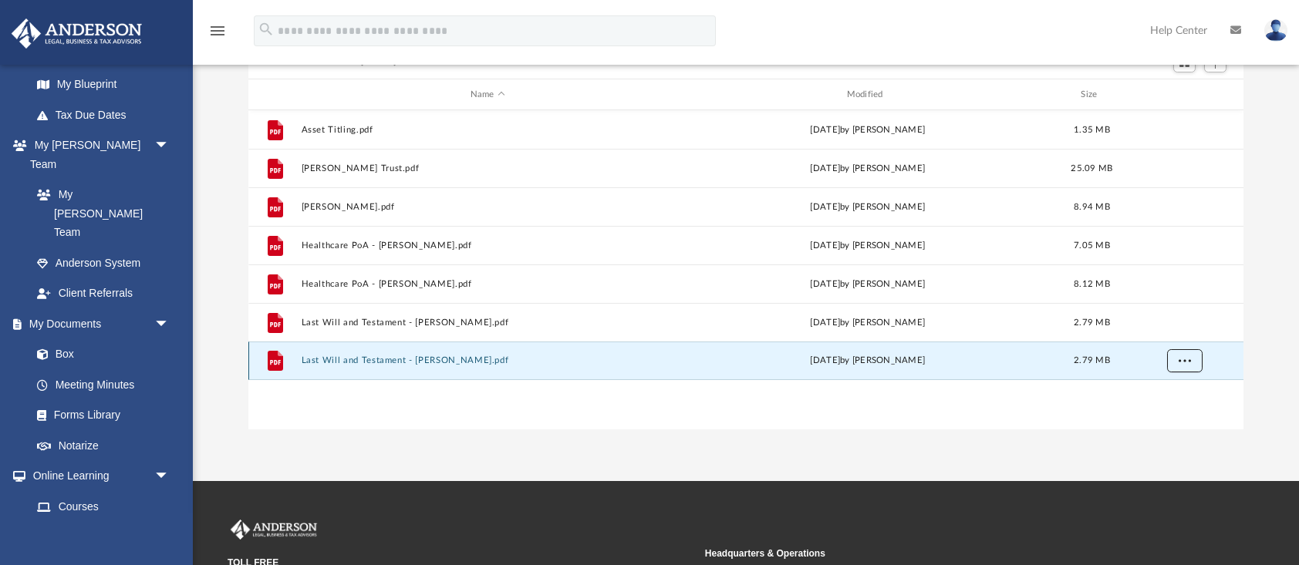
click at [1184, 364] on span "More options" at bounding box center [1184, 360] width 12 height 8
click at [1166, 416] on li "Download" at bounding box center [1170, 417] width 45 height 16
